Goal: Task Accomplishment & Management: Manage account settings

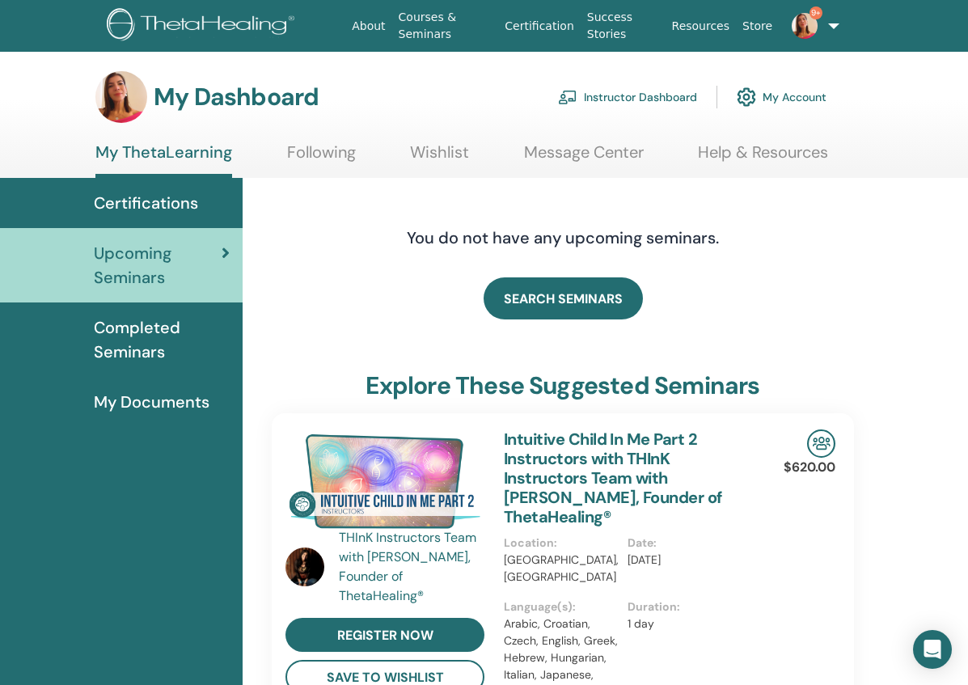
click at [637, 97] on link "Instructor Dashboard" at bounding box center [627, 97] width 139 height 36
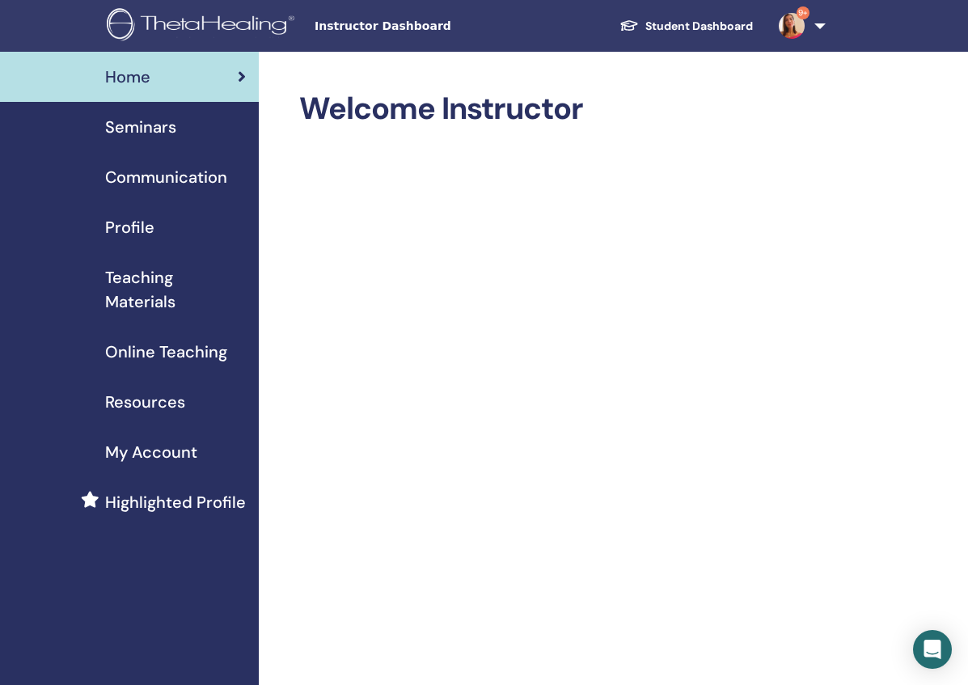
click at [168, 126] on span "Seminars" at bounding box center [140, 127] width 71 height 24
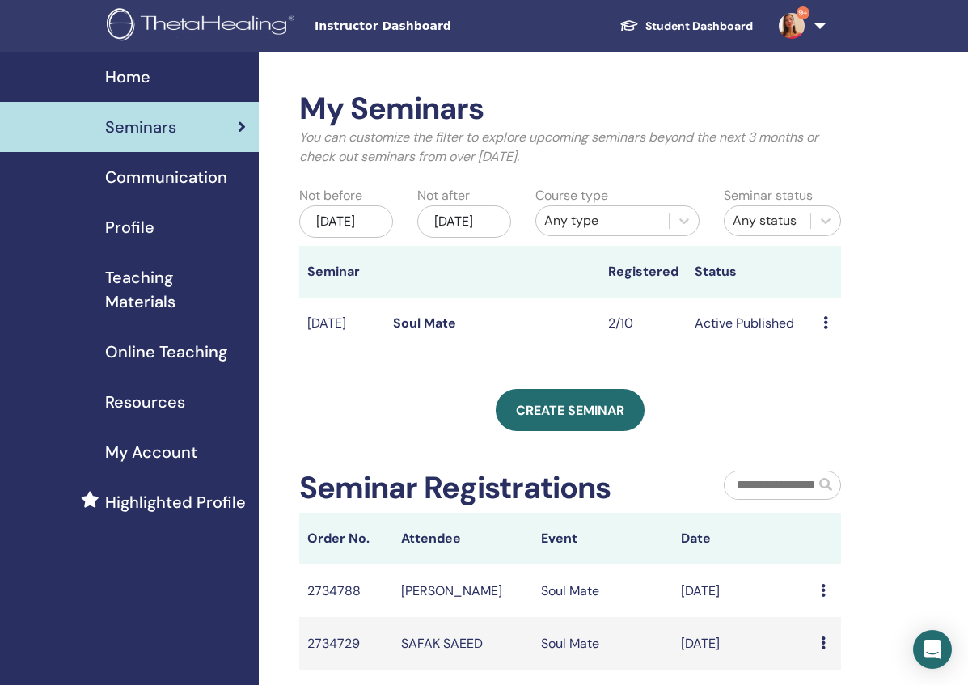
click at [736, 334] on td "Active Published" at bounding box center [751, 324] width 129 height 53
click at [414, 332] on link "Soul Mate" at bounding box center [424, 323] width 63 height 17
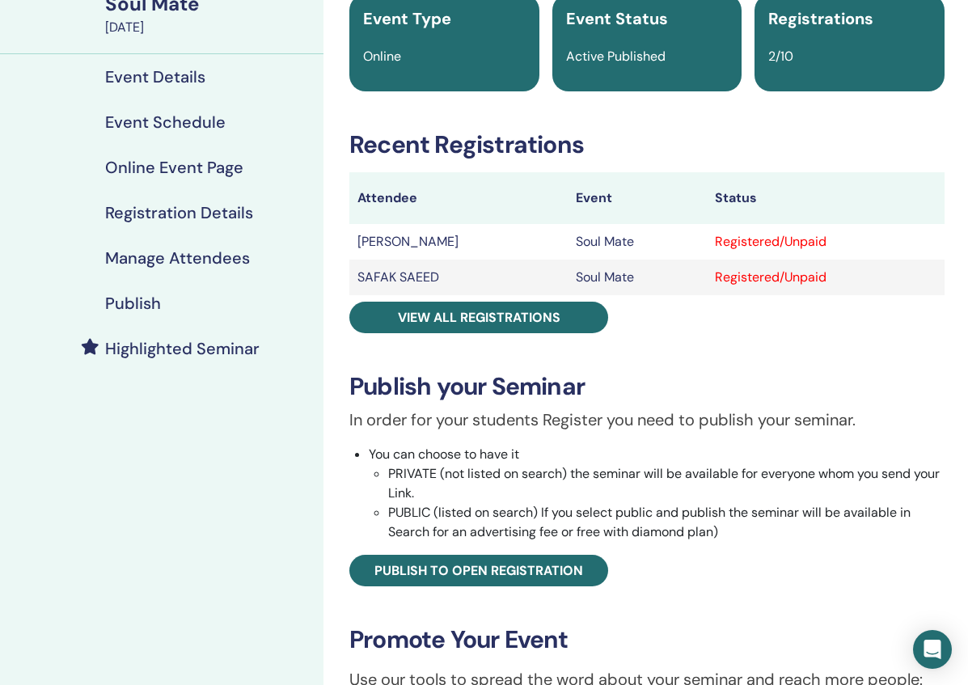
scroll to position [141, 0]
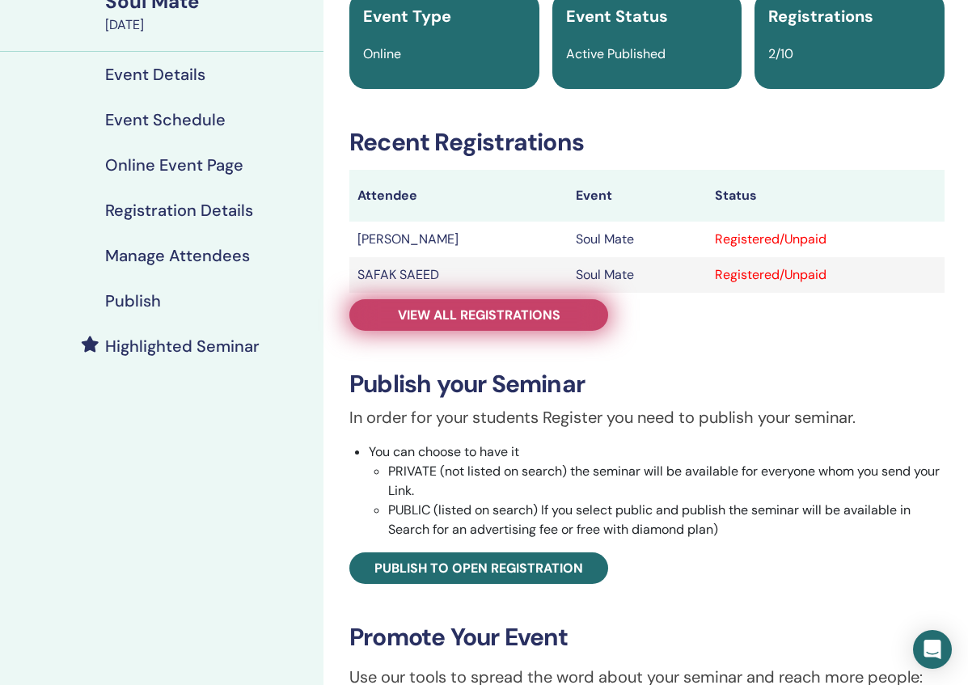
click at [463, 316] on span "View all registrations" at bounding box center [479, 314] width 163 height 17
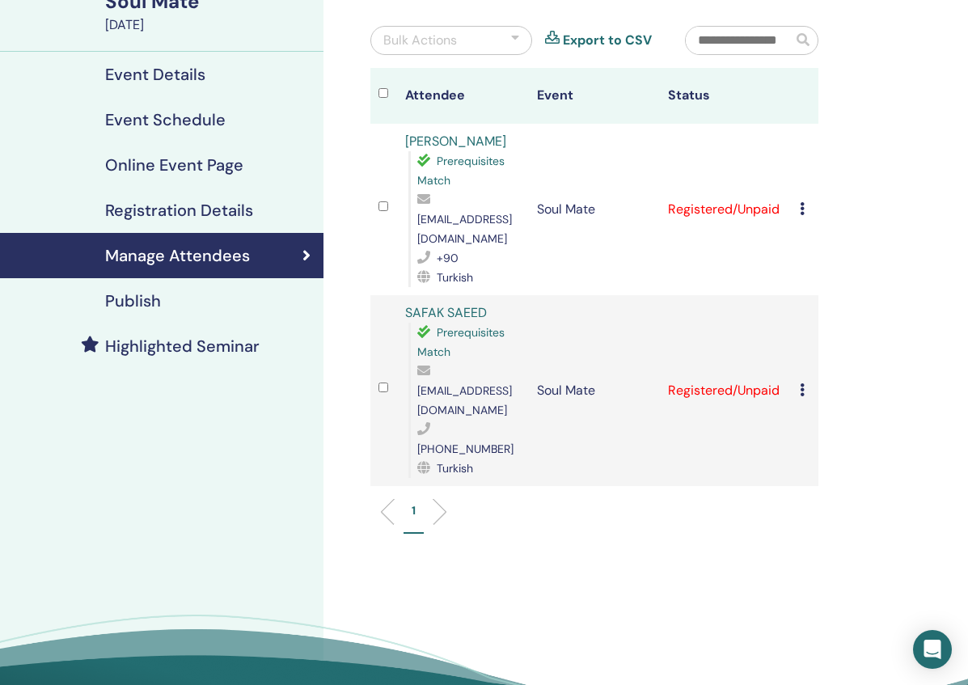
click at [805, 202] on icon at bounding box center [802, 208] width 5 height 13
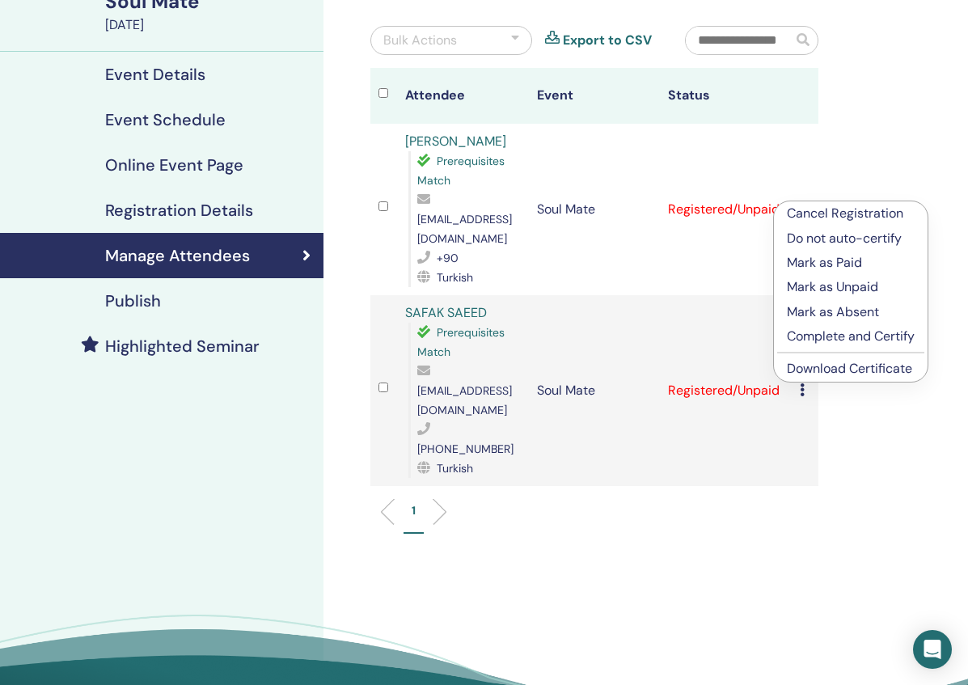
click at [809, 264] on p "Mark as Paid" at bounding box center [851, 262] width 128 height 19
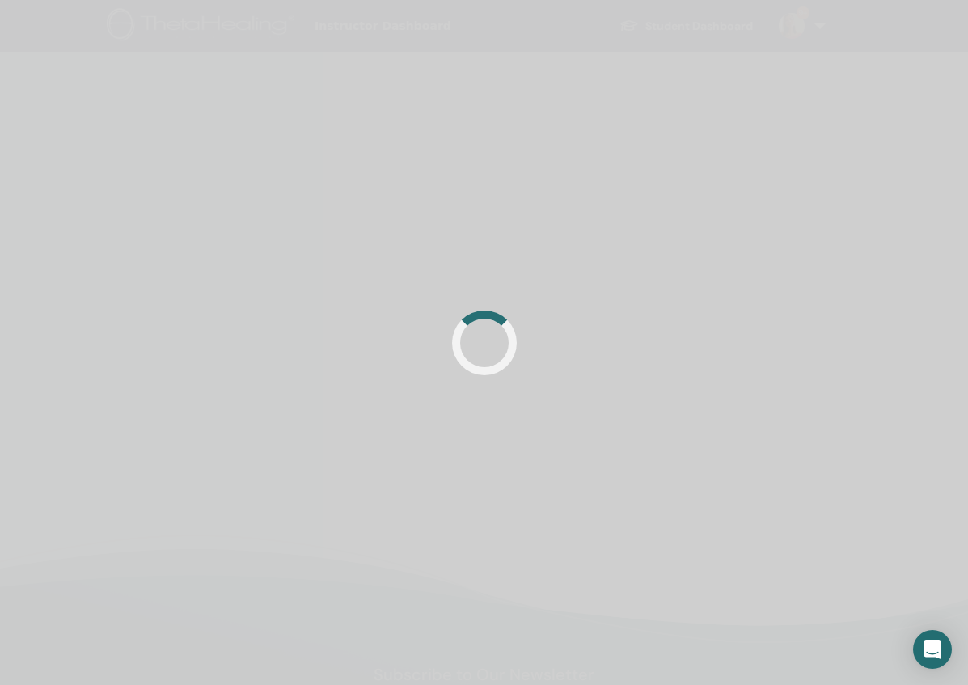
scroll to position [141, 0]
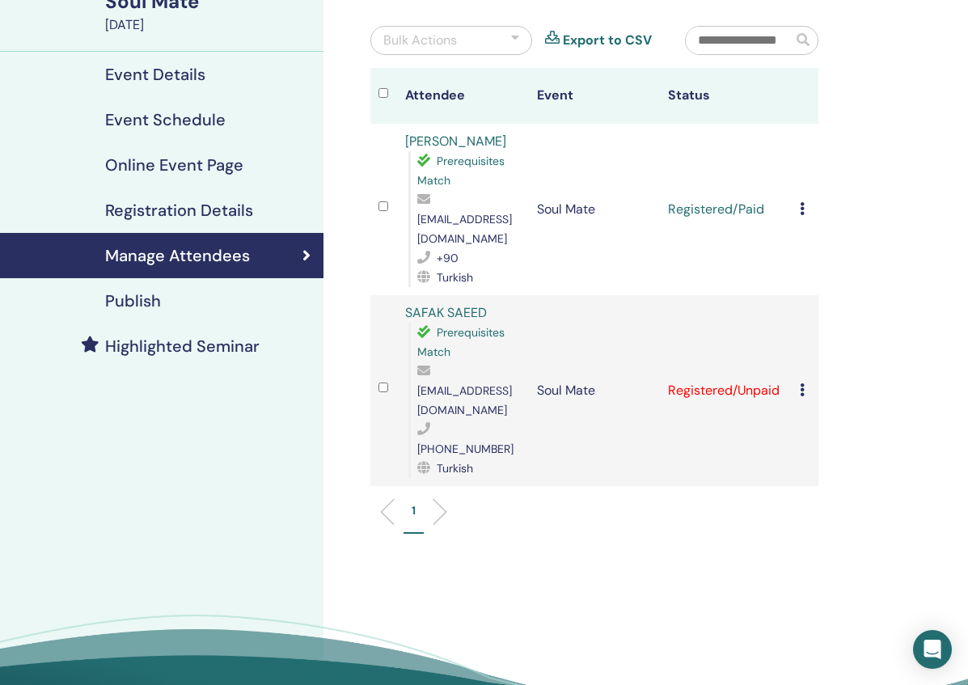
click at [803, 383] on icon at bounding box center [802, 389] width 5 height 13
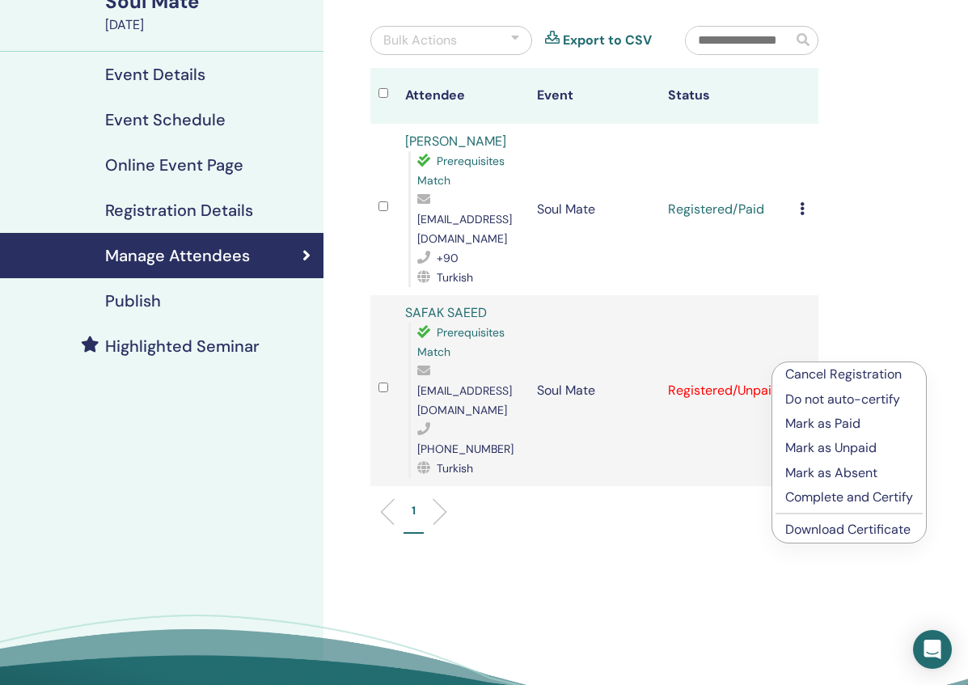
click at [818, 429] on p "Mark as Paid" at bounding box center [849, 423] width 128 height 19
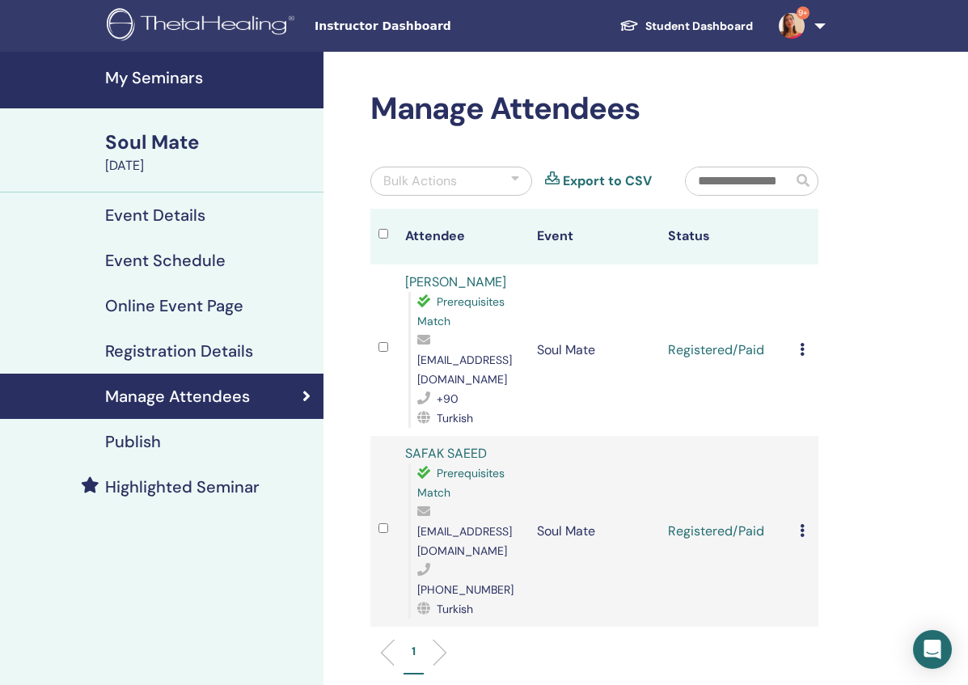
click at [172, 217] on h4 "Event Details" at bounding box center [155, 214] width 100 height 19
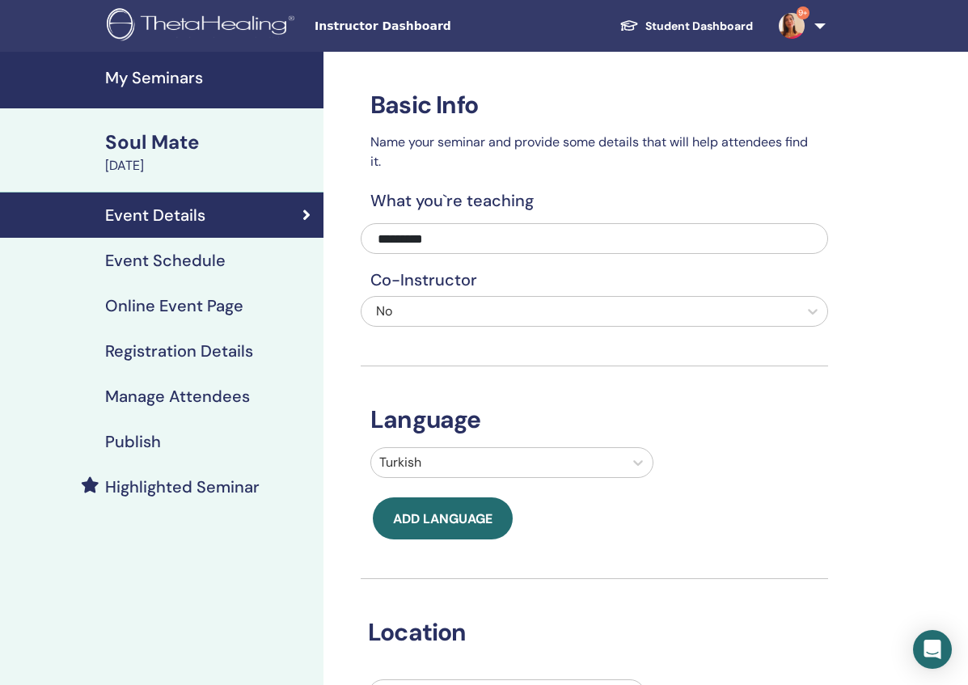
click at [166, 303] on h4 "Online Event Page" at bounding box center [174, 305] width 138 height 19
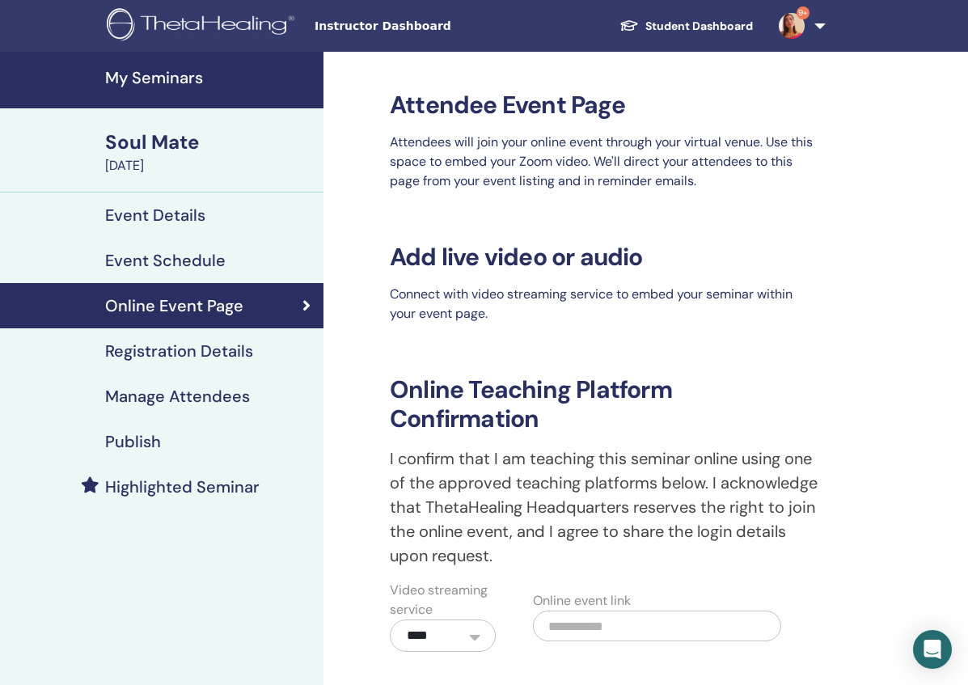
click at [823, 21] on link "9+" at bounding box center [799, 26] width 66 height 52
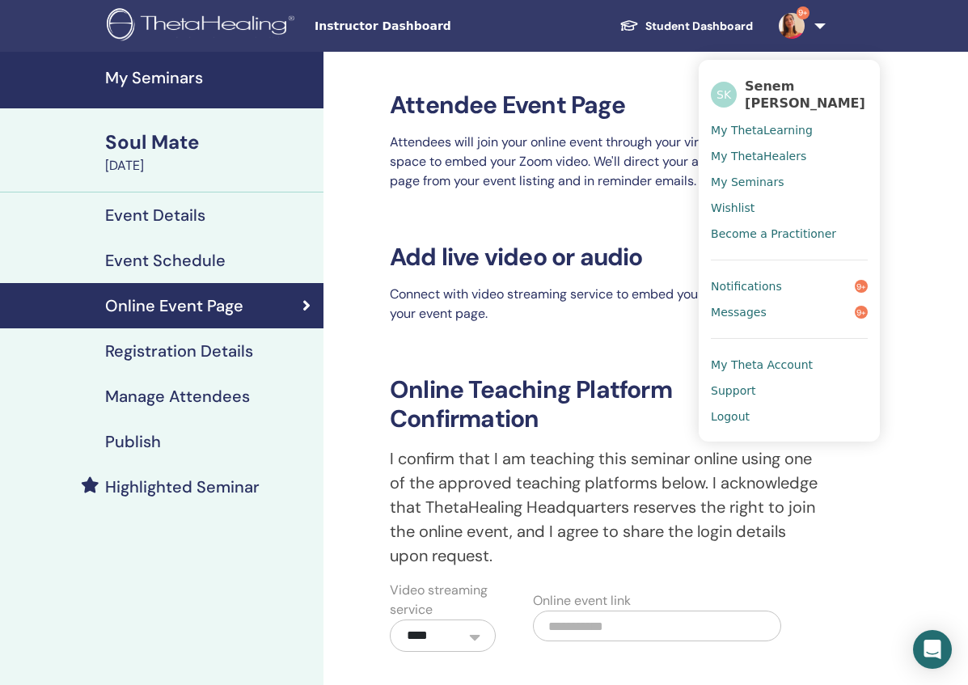
click at [758, 279] on span "Notifications" at bounding box center [746, 286] width 71 height 15
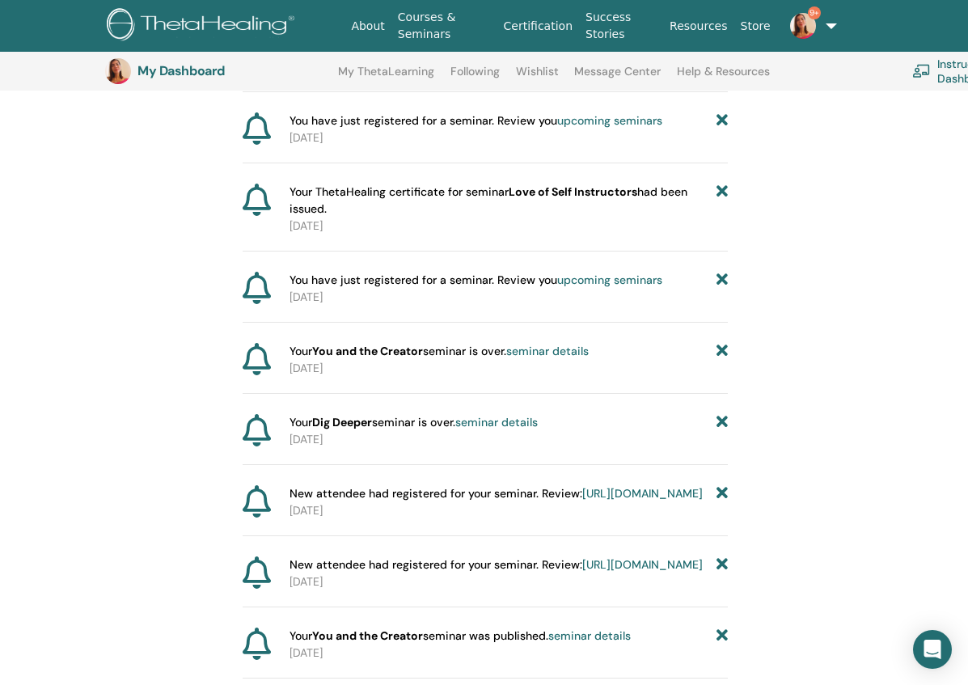
scroll to position [461, 0]
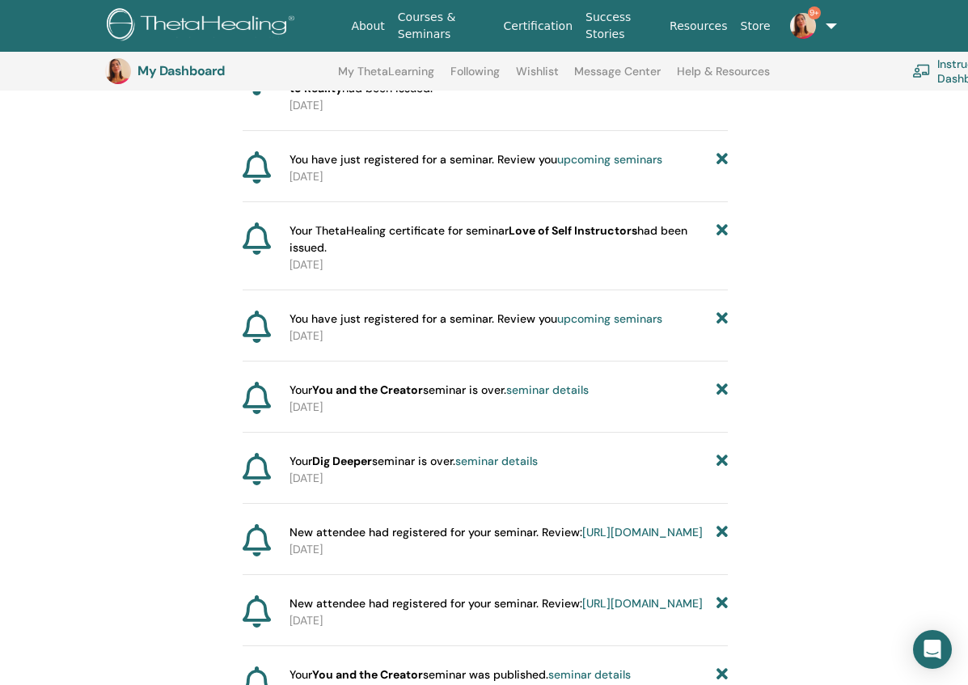
click at [831, 24] on link "9+" at bounding box center [804, 26] width 55 height 52
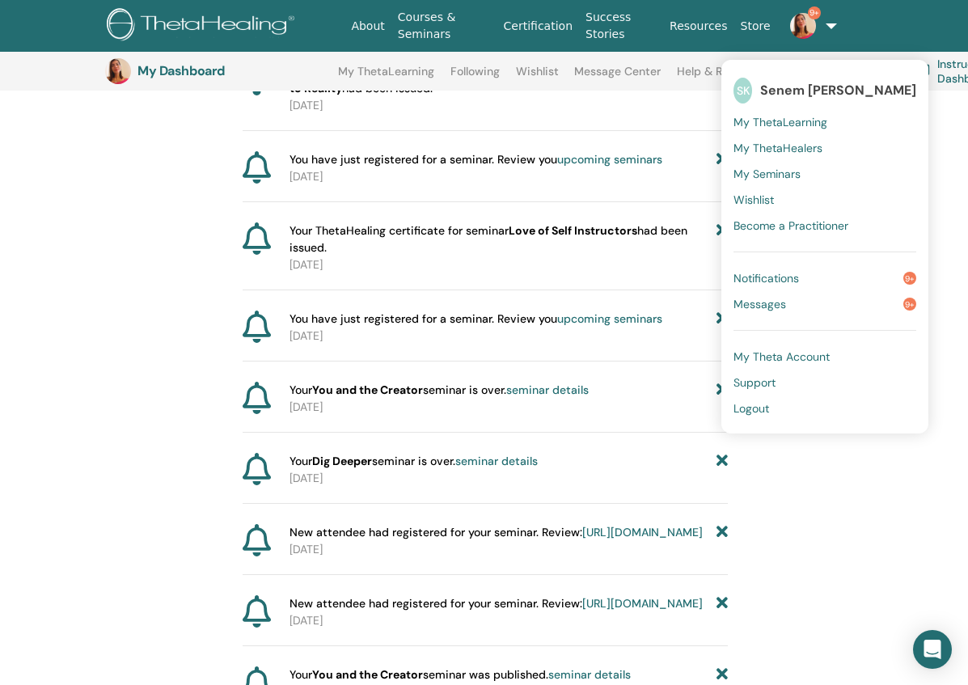
click at [779, 302] on link "Messages 9+" at bounding box center [824, 304] width 183 height 26
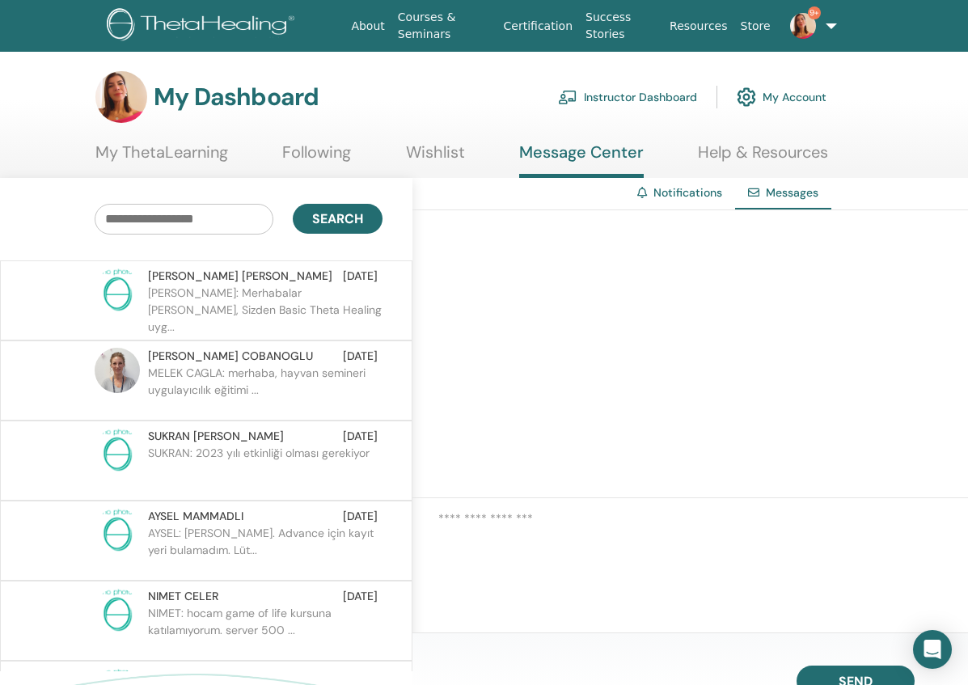
click at [311, 317] on p "[PERSON_NAME]: Merhabalar [PERSON_NAME], Sizden Basic Theta Healing uyg..." at bounding box center [265, 309] width 235 height 49
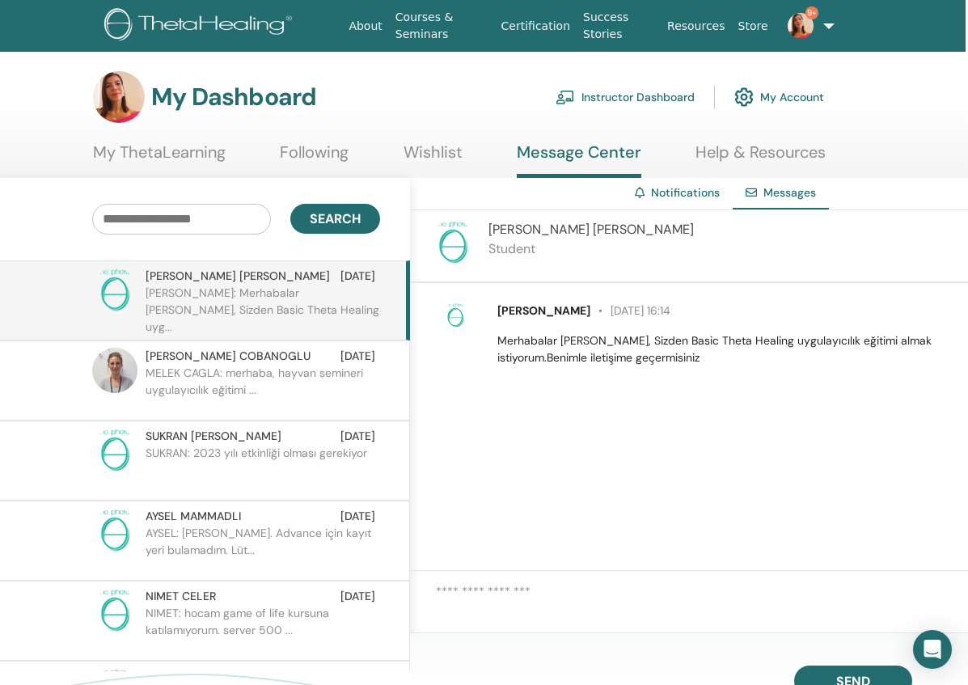
click at [270, 396] on p "MELEK CAGLA: merhaba, hayvan semineri uygulayıcılık eğitimi ..." at bounding box center [263, 389] width 235 height 49
